Goal: Transaction & Acquisition: Purchase product/service

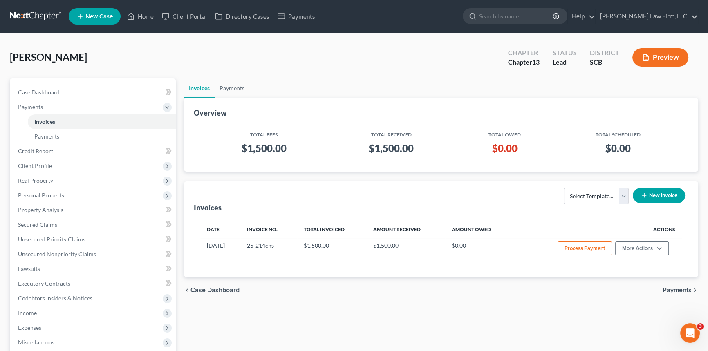
click at [93, 16] on span "New Case" at bounding box center [98, 16] width 27 height 6
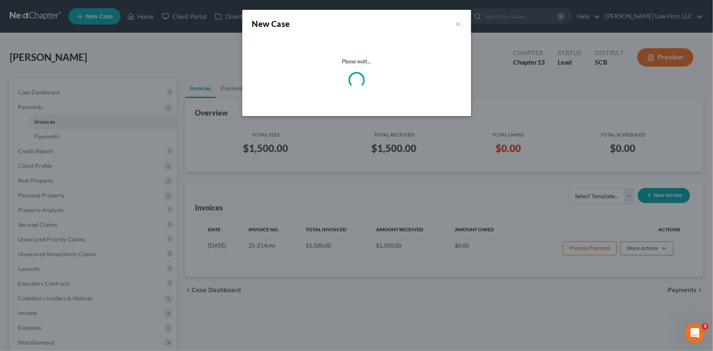
select select "72"
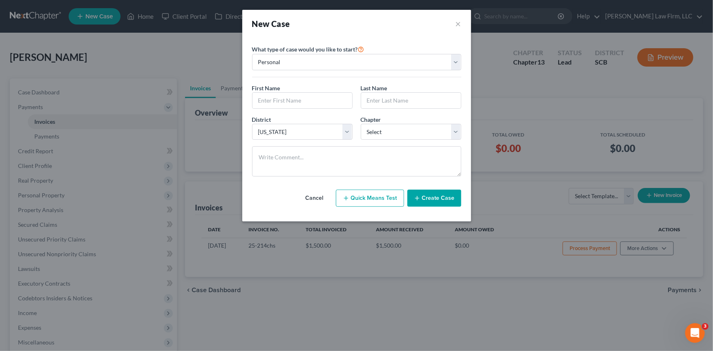
click at [319, 196] on button "Cancel" at bounding box center [315, 198] width 36 height 16
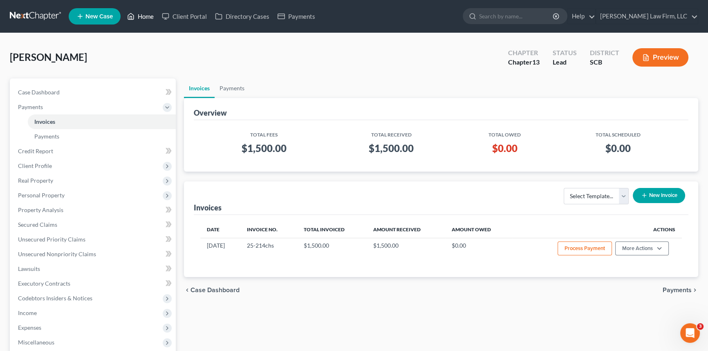
click at [146, 13] on link "Home" at bounding box center [140, 16] width 35 height 15
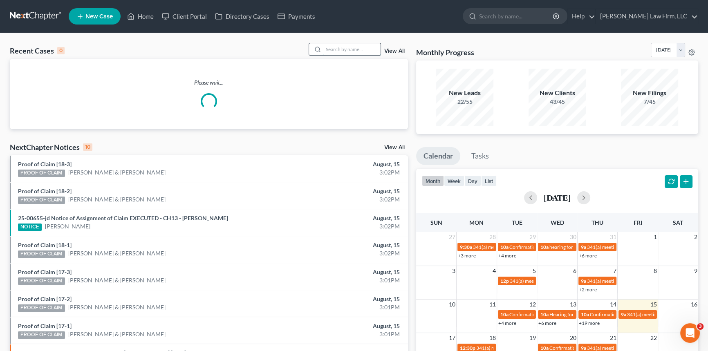
click at [323, 47] on input "search" at bounding box center [351, 49] width 57 height 12
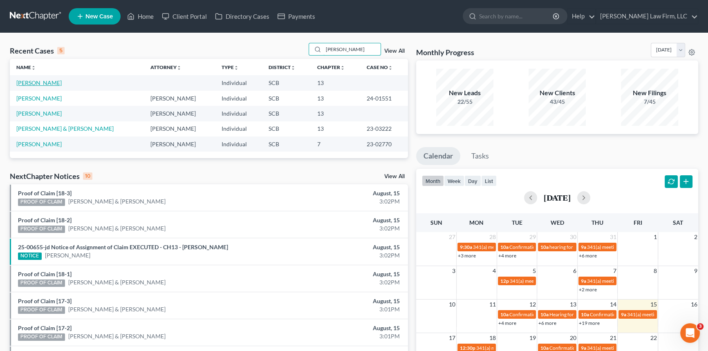
type input "[PERSON_NAME]"
click at [36, 81] on link "[PERSON_NAME]" at bounding box center [38, 82] width 45 height 7
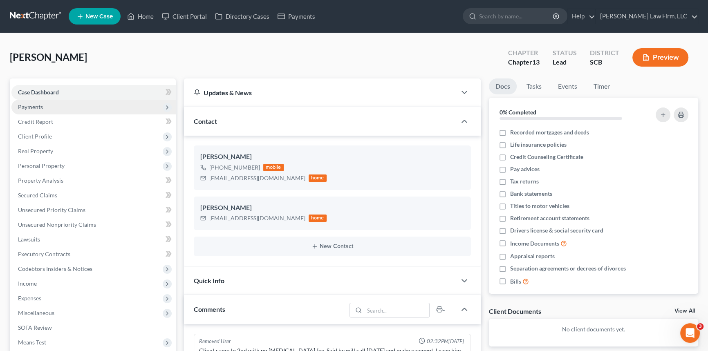
click at [31, 103] on span "Payments" at bounding box center [30, 106] width 25 height 7
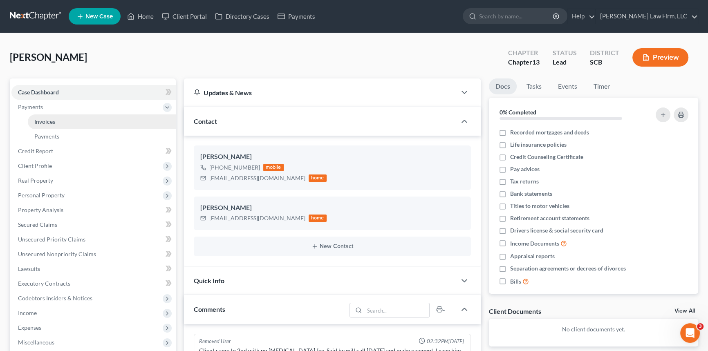
click at [40, 118] on span "Invoices" at bounding box center [44, 121] width 21 height 7
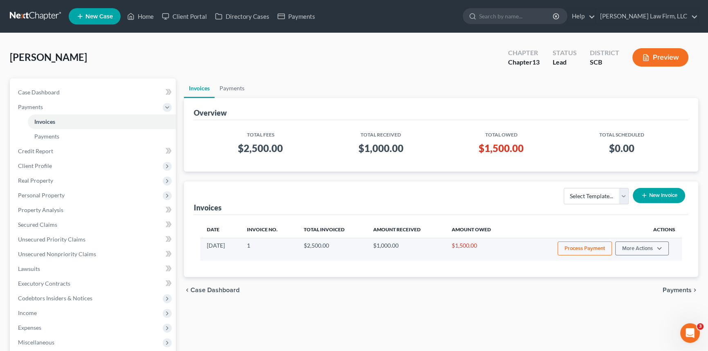
click at [585, 245] on button "Process Payment" at bounding box center [585, 249] width 54 height 14
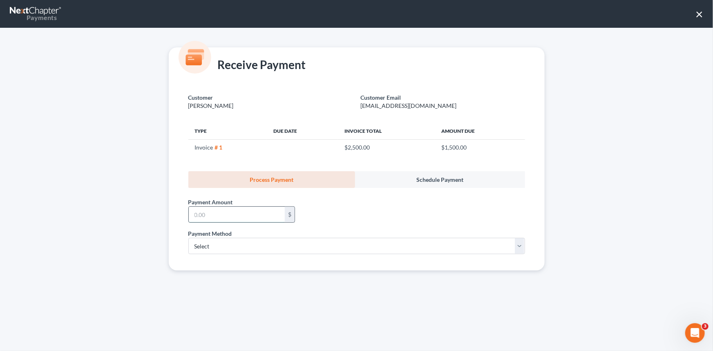
click at [194, 214] on input "text" at bounding box center [237, 215] width 96 height 16
type input "1,500.00"
click at [200, 246] on select "Select ACH Credit Card" at bounding box center [356, 246] width 337 height 16
select select "1"
click at [188, 238] on select "Select ACH Credit Card" at bounding box center [356, 246] width 337 height 16
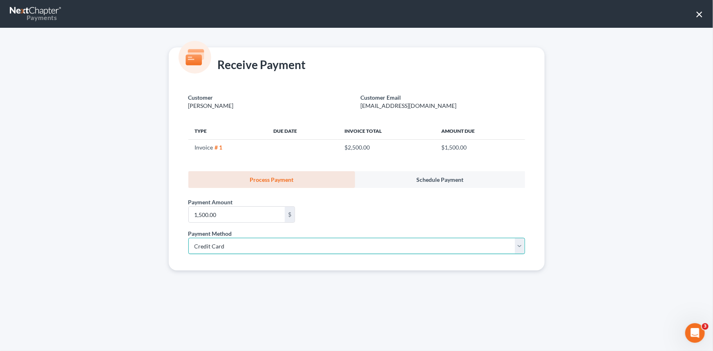
select select "42"
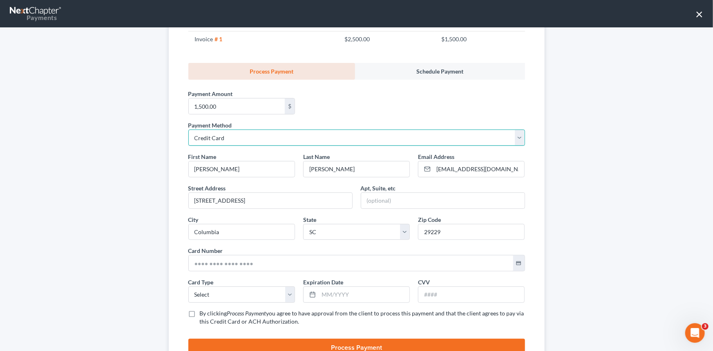
scroll to position [111, 0]
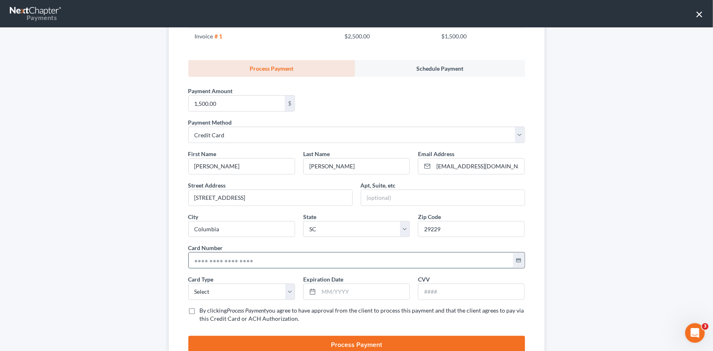
drag, startPoint x: 192, startPoint y: 259, endPoint x: 254, endPoint y: 258, distance: 62.2
click at [193, 259] on input "text" at bounding box center [351, 261] width 325 height 16
type input "[CREDIT_CARD_NUMBER]"
click at [201, 289] on select "Select Visa MasterCard Discover American Express" at bounding box center [241, 292] width 107 height 16
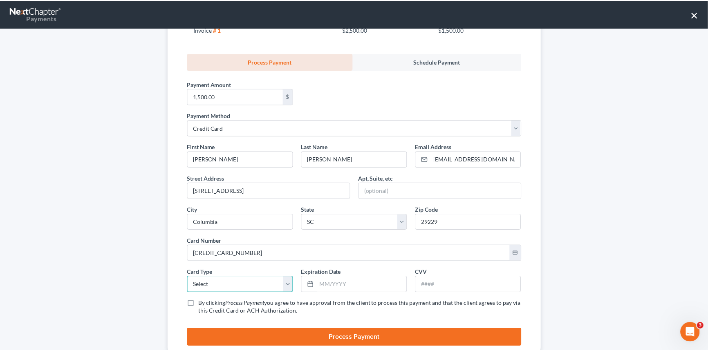
scroll to position [0, 0]
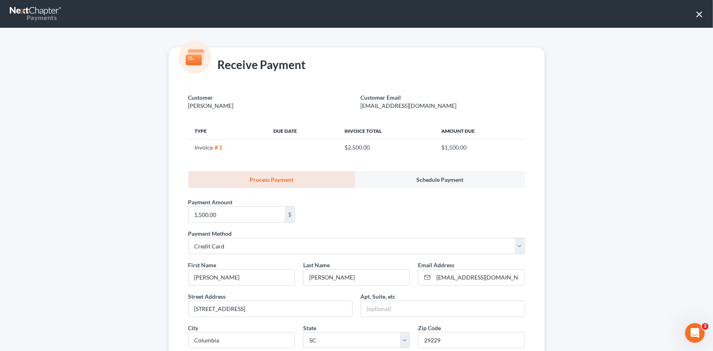
click at [702, 12] on button "×" at bounding box center [700, 13] width 8 height 13
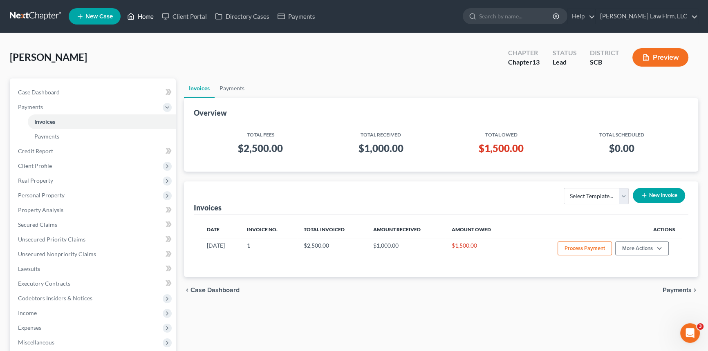
click at [147, 11] on link "Home" at bounding box center [140, 16] width 35 height 15
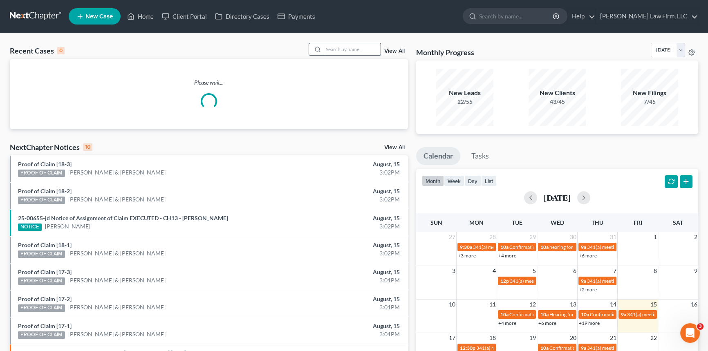
click at [323, 47] on input "search" at bounding box center [351, 49] width 57 height 12
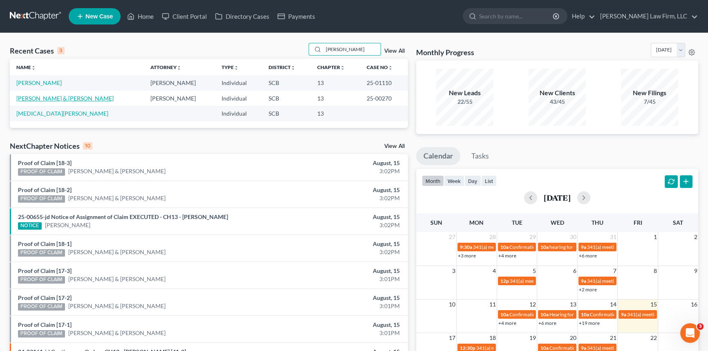
type input "[PERSON_NAME]"
click at [49, 99] on link "[PERSON_NAME] & [PERSON_NAME]" at bounding box center [64, 98] width 97 height 7
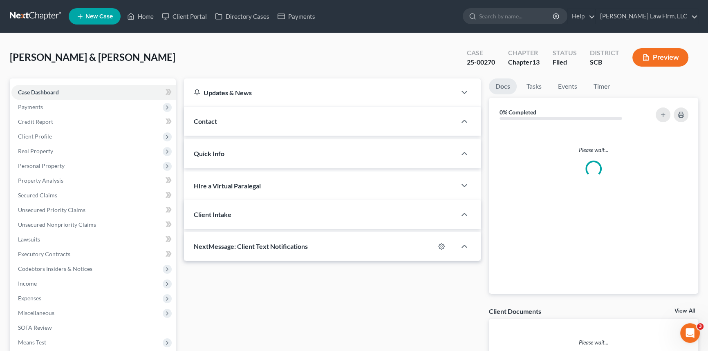
select select "0"
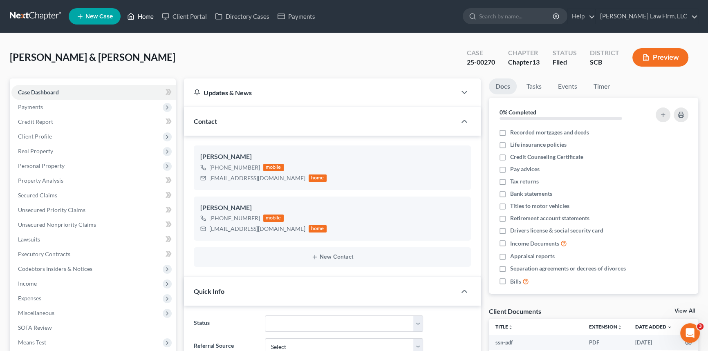
click at [146, 13] on link "Home" at bounding box center [140, 16] width 35 height 15
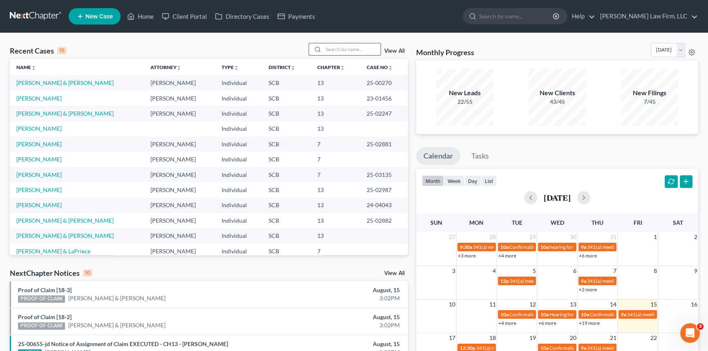
click at [327, 46] on input "search" at bounding box center [351, 49] width 57 height 12
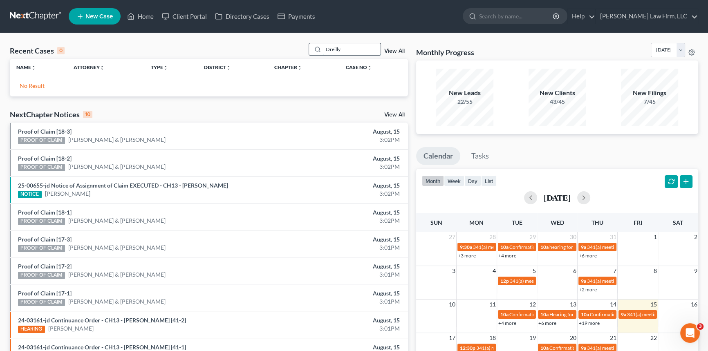
drag, startPoint x: 348, startPoint y: 51, endPoint x: 321, endPoint y: 49, distance: 27.1
click at [321, 49] on div "Oreilly" at bounding box center [345, 49] width 73 height 13
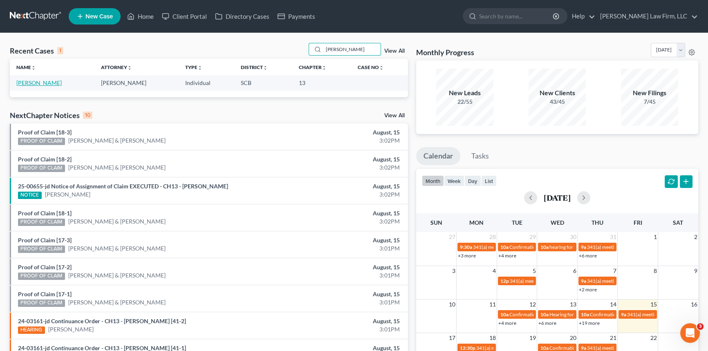
type input "[PERSON_NAME]"
click at [37, 81] on link "[PERSON_NAME]" at bounding box center [38, 82] width 45 height 7
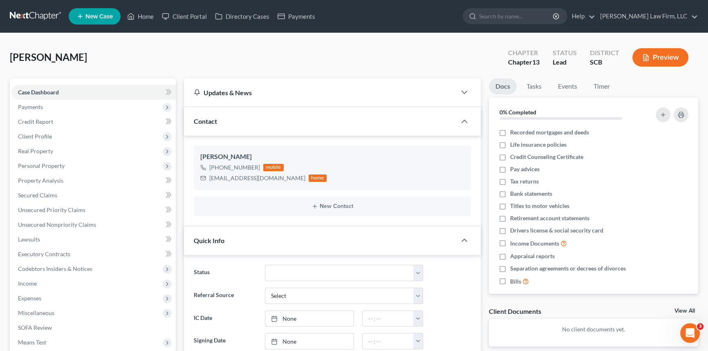
select select "0"
click at [32, 133] on span "Client Profile" at bounding box center [35, 136] width 34 height 7
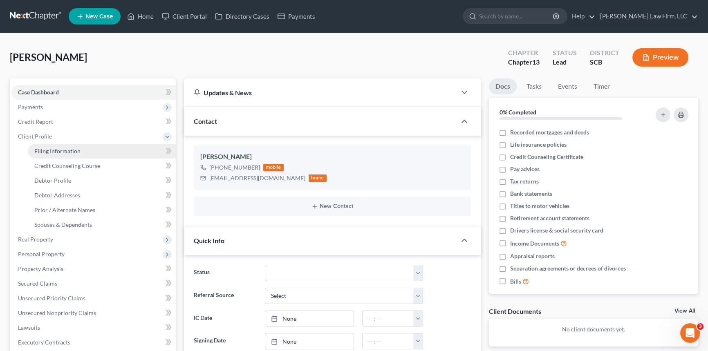
click at [49, 148] on span "Filing Information" at bounding box center [57, 151] width 46 height 7
select select "1"
select select "0"
select select "3"
select select "72"
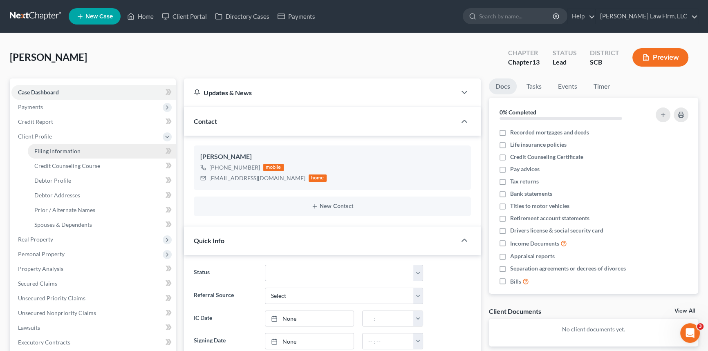
select select "0"
select select "42"
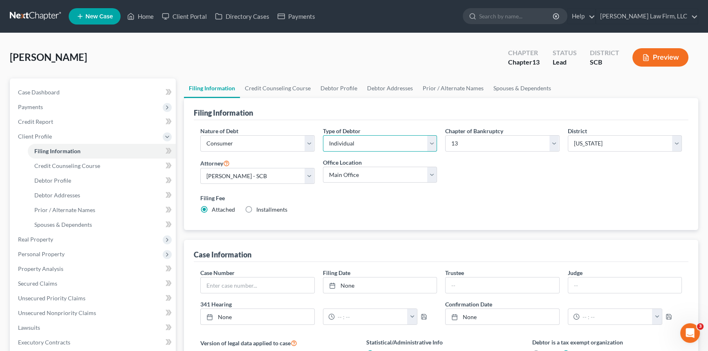
drag, startPoint x: 430, startPoint y: 142, endPoint x: 413, endPoint y: 148, distance: 17.9
click at [430, 142] on select "Select Individual Joint" at bounding box center [380, 143] width 114 height 16
select select "1"
click at [323, 135] on select "Select Individual Joint" at bounding box center [380, 143] width 114 height 16
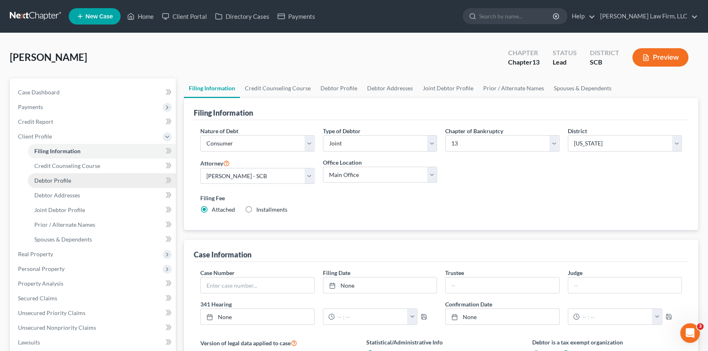
click at [56, 178] on span "Debtor Profile" at bounding box center [52, 180] width 37 height 7
select select "1"
select select "0"
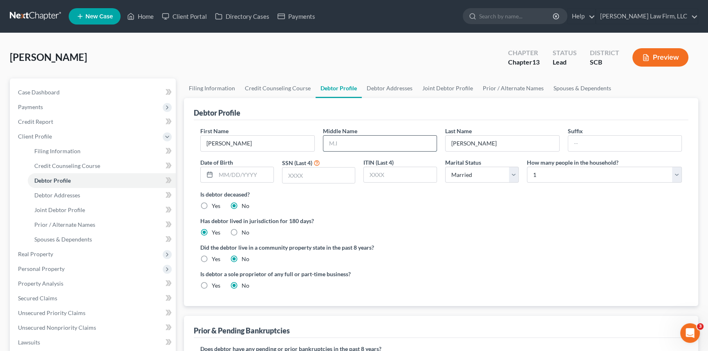
click at [336, 142] on input "text" at bounding box center [380, 144] width 114 height 16
click at [57, 195] on span "Debtor Addresses" at bounding box center [57, 195] width 46 height 7
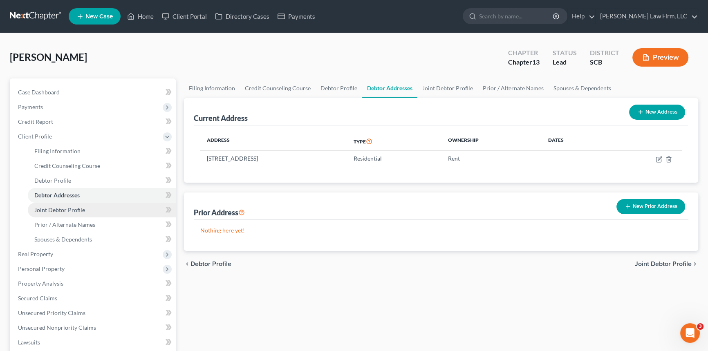
click at [61, 205] on link "Joint Debtor Profile" at bounding box center [102, 210] width 148 height 15
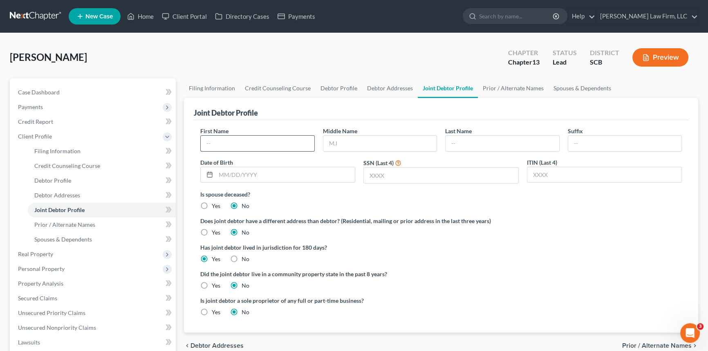
click at [221, 139] on input "text" at bounding box center [258, 144] width 114 height 16
type input "[PERSON_NAME]"
type input "o"
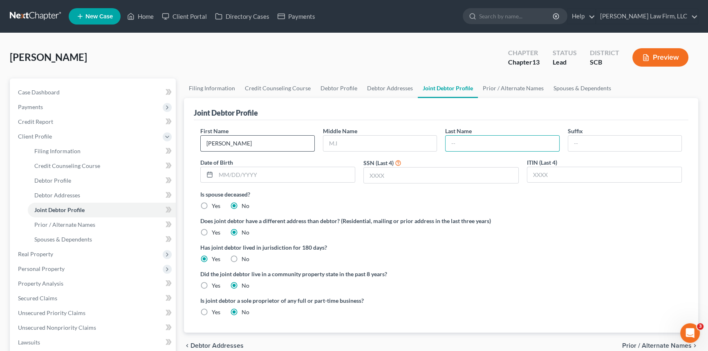
type input "o"
type input "[PERSON_NAME]"
drag, startPoint x: 206, startPoint y: 143, endPoint x: 243, endPoint y: 143, distance: 36.4
click at [243, 143] on input "[PERSON_NAME]" at bounding box center [258, 144] width 114 height 16
type input "N"
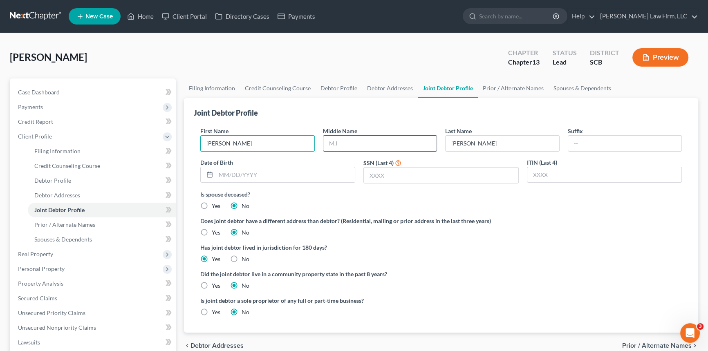
type input "[PERSON_NAME]"
click at [328, 141] on input "text" at bounding box center [380, 144] width 114 height 16
click at [37, 93] on span "Case Dashboard" at bounding box center [39, 92] width 42 height 7
select select "0"
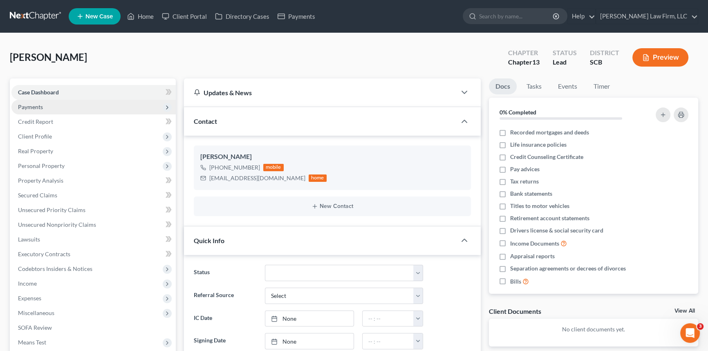
click at [29, 104] on span "Payments" at bounding box center [30, 106] width 25 height 7
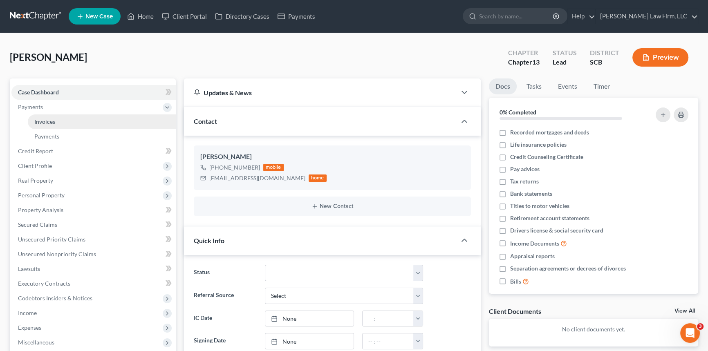
click at [44, 119] on span "Invoices" at bounding box center [44, 121] width 21 height 7
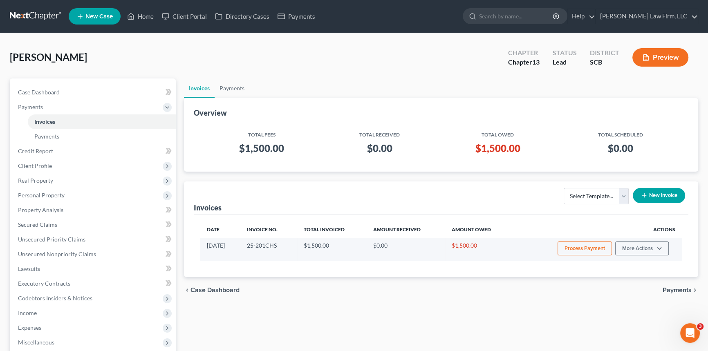
click at [580, 245] on button "Process Payment" at bounding box center [585, 249] width 54 height 14
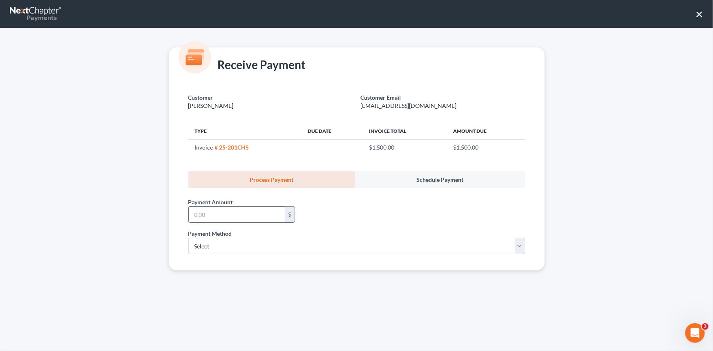
click at [195, 215] on input "text" at bounding box center [237, 215] width 96 height 16
type input "250.00"
click at [196, 243] on select "Select ACH Credit Card" at bounding box center [356, 246] width 337 height 16
select select "1"
click at [188, 238] on select "Select ACH Credit Card" at bounding box center [356, 246] width 337 height 16
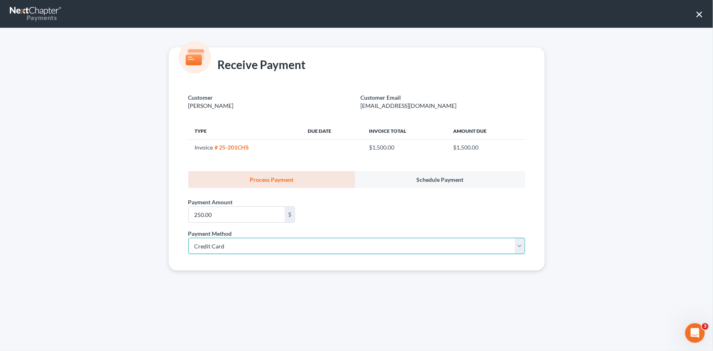
select select "42"
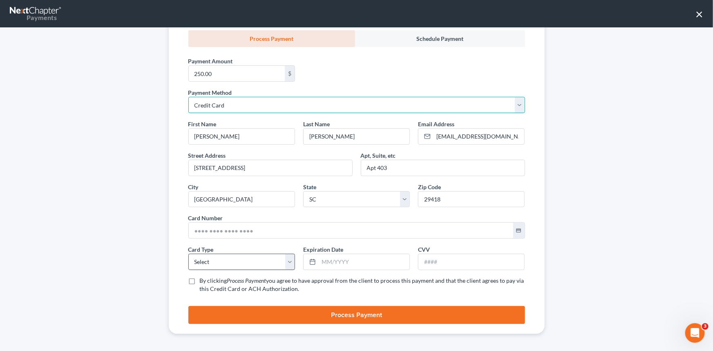
scroll to position [143, 0]
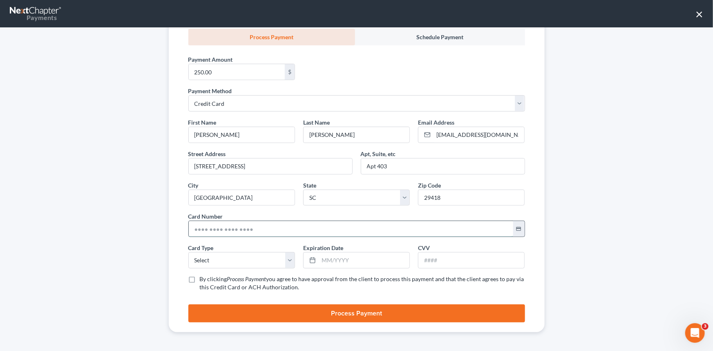
click at [189, 230] on input "text" at bounding box center [351, 229] width 325 height 16
type input "[CREDIT_CARD_NUMBER]"
click at [217, 260] on select "Select Visa MasterCard Discover American Express" at bounding box center [241, 260] width 107 height 16
select select "0"
click at [188, 252] on select "Select Visa MasterCard Discover American Express" at bounding box center [241, 260] width 107 height 16
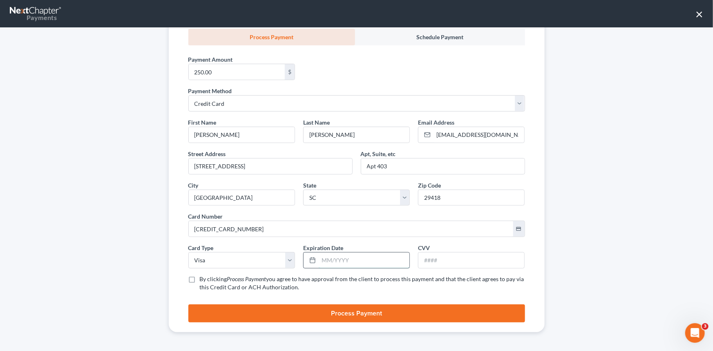
click at [321, 260] on input "text" at bounding box center [364, 261] width 91 height 16
type input "07/2029"
click at [429, 260] on input "text" at bounding box center [472, 261] width 106 height 16
type input "859"
click at [200, 278] on label "By clicking Process Payment you agree to have approval from the client to proce…" at bounding box center [362, 283] width 325 height 16
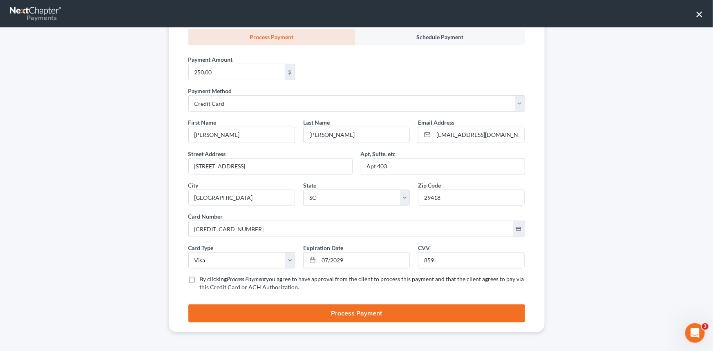
click at [203, 278] on input "By clicking Process Payment you agree to have approval from the client to proce…" at bounding box center [205, 277] width 5 height 5
checkbox input "true"
click at [353, 310] on button "Process Payment" at bounding box center [356, 314] width 337 height 18
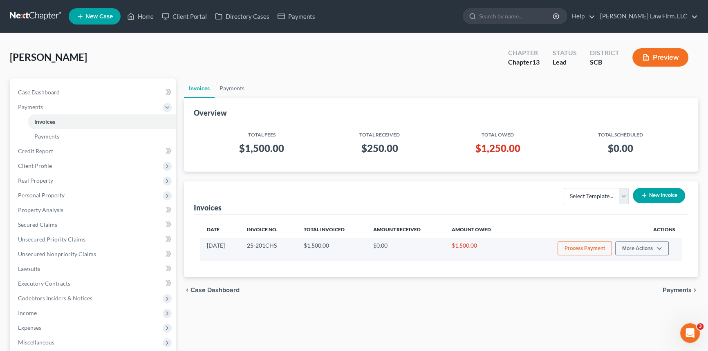
click at [589, 248] on button "Process Payment" at bounding box center [585, 249] width 54 height 14
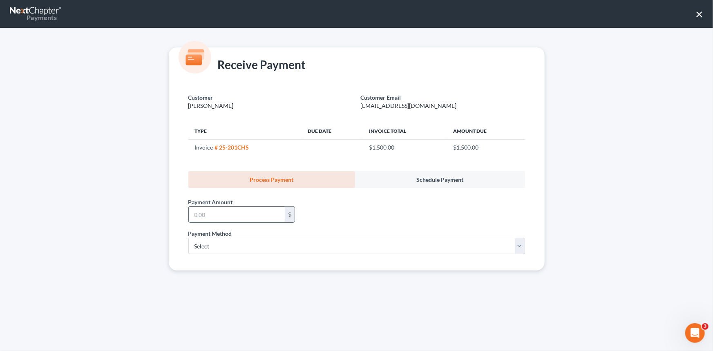
click at [197, 213] on input "text" at bounding box center [237, 215] width 96 height 16
type input "250.00"
click at [196, 244] on select "Select ACH Credit Card" at bounding box center [356, 246] width 337 height 16
select select "1"
click at [188, 238] on select "Select ACH Credit Card" at bounding box center [356, 246] width 337 height 16
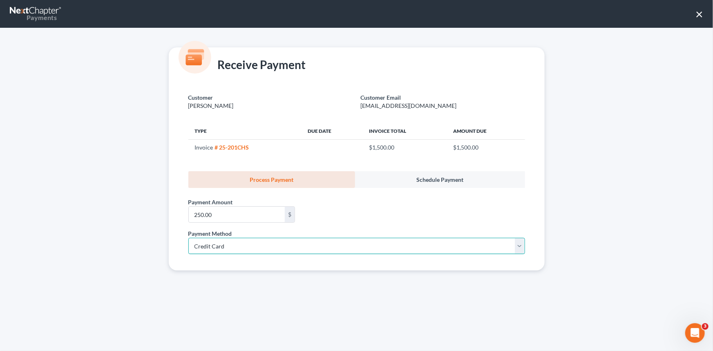
select select "42"
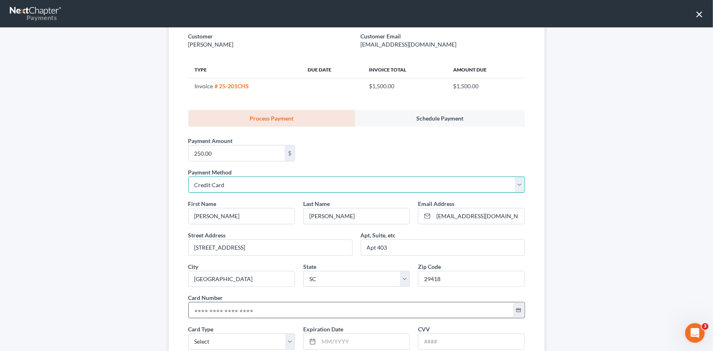
scroll to position [74, 0]
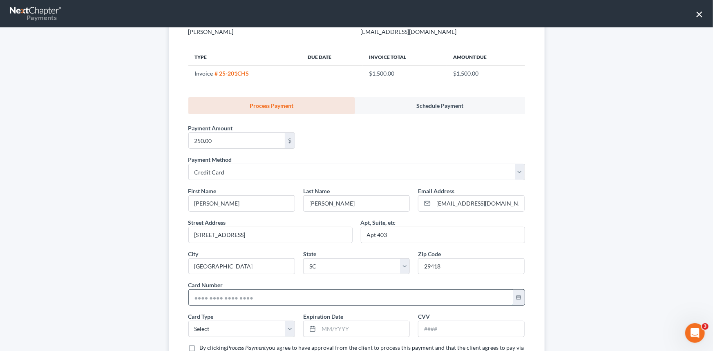
click at [193, 298] on input "text" at bounding box center [351, 298] width 325 height 16
type input "[CREDIT_CARD_NUMBER]"
click at [206, 324] on select "Select Visa MasterCard Discover American Express" at bounding box center [241, 329] width 107 height 16
select select "0"
click at [188, 321] on select "Select Visa MasterCard Discover American Express" at bounding box center [241, 329] width 107 height 16
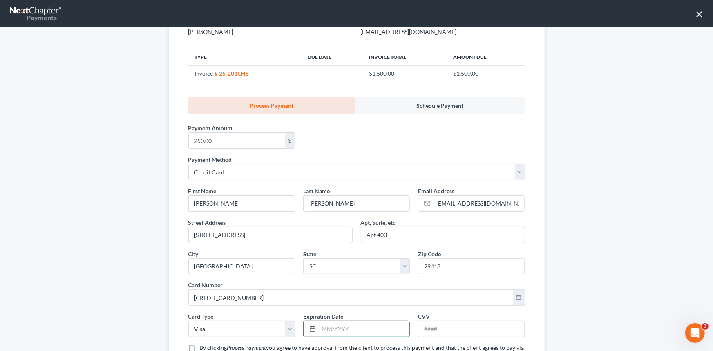
click at [321, 329] on input "text" at bounding box center [364, 329] width 91 height 16
type input "07/2029"
click at [427, 329] on input "text" at bounding box center [472, 329] width 106 height 16
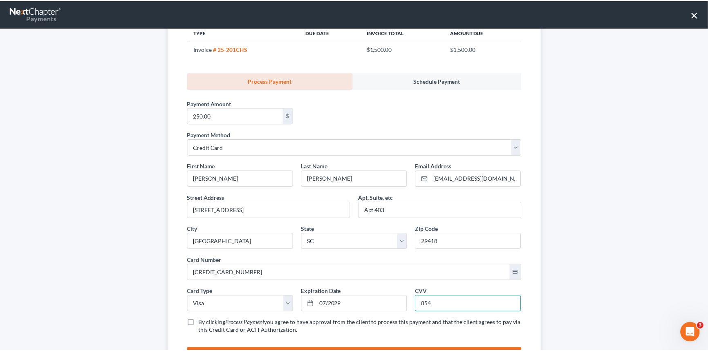
scroll to position [111, 0]
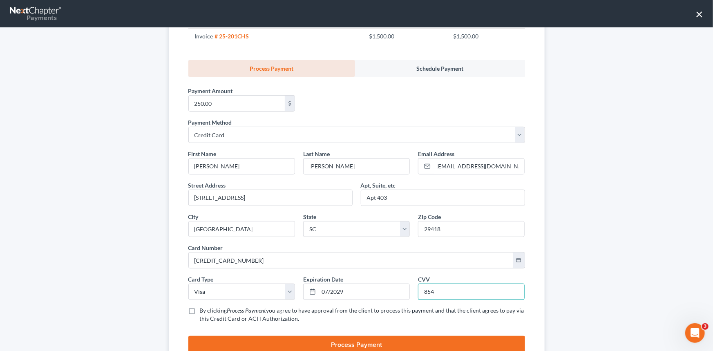
type input "854"
click at [200, 309] on label "By clicking Process Payment you agree to have approval from the client to proce…" at bounding box center [362, 315] width 325 height 16
click at [203, 309] on input "By clicking Process Payment you agree to have approval from the client to proce…" at bounding box center [205, 309] width 5 height 5
checkbox input "true"
click at [355, 341] on button "Process Payment" at bounding box center [356, 345] width 337 height 18
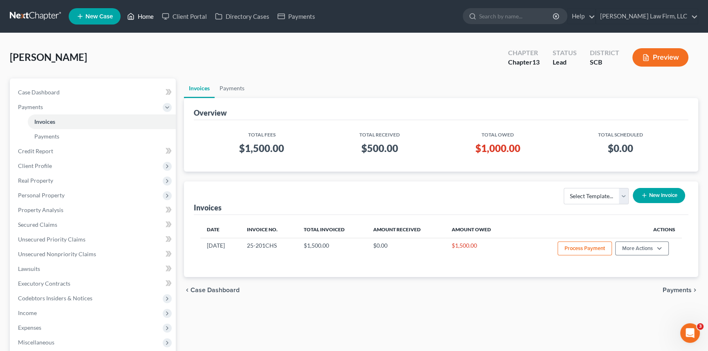
click at [148, 12] on link "Home" at bounding box center [140, 16] width 35 height 15
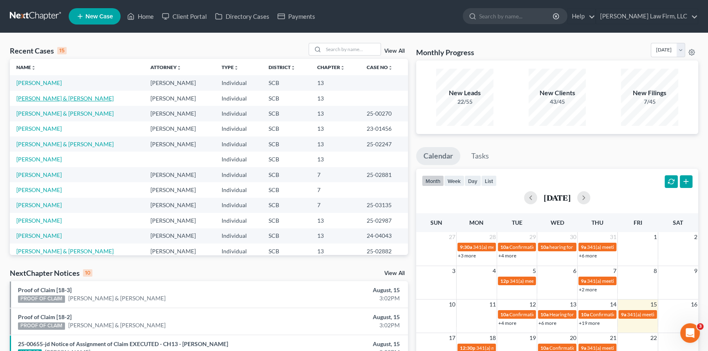
click at [52, 96] on link "[PERSON_NAME] & [PERSON_NAME]" at bounding box center [64, 98] width 97 height 7
select select "4"
select select "0"
